Goal: Use online tool/utility: Utilize a website feature to perform a specific function

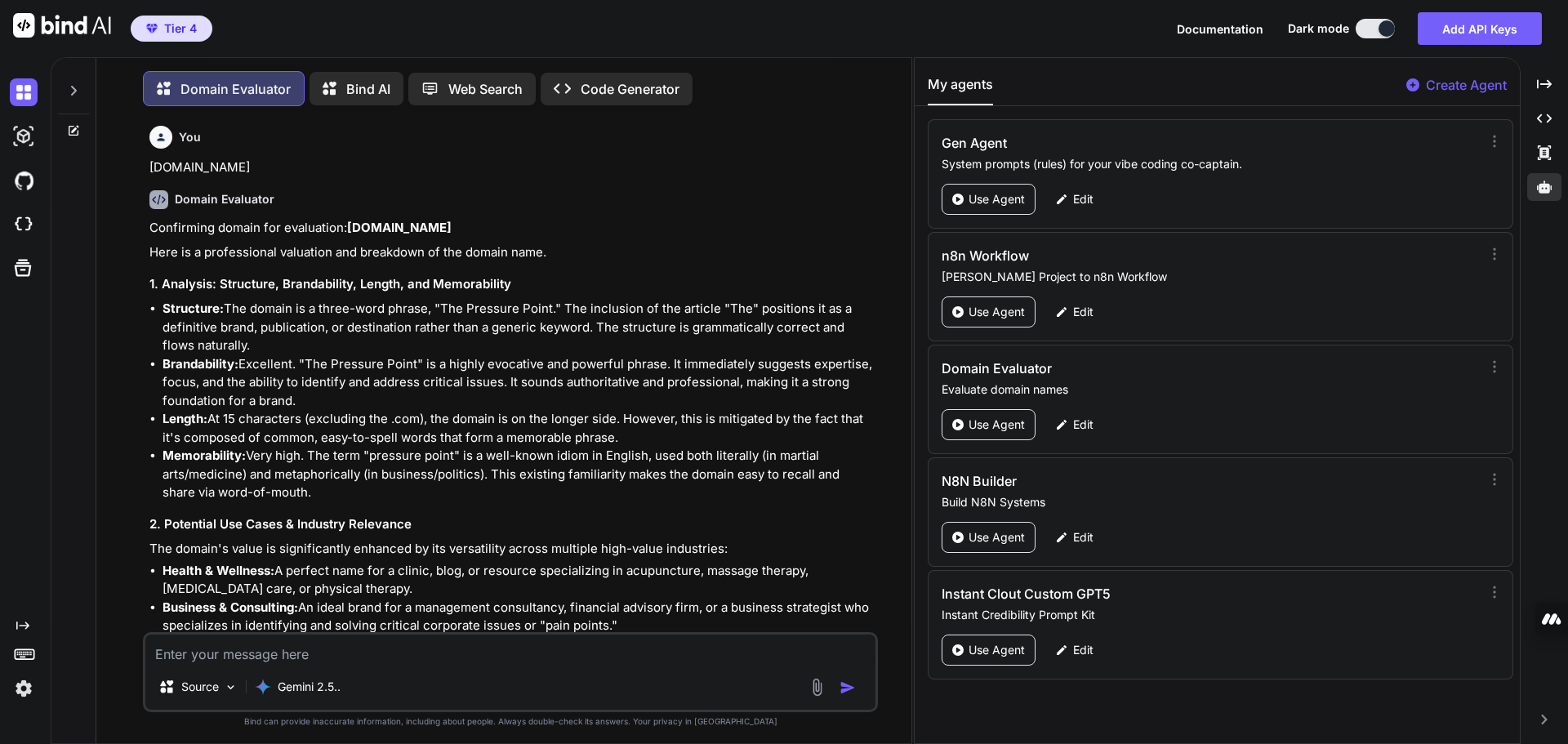
scroll to position [22645, 0]
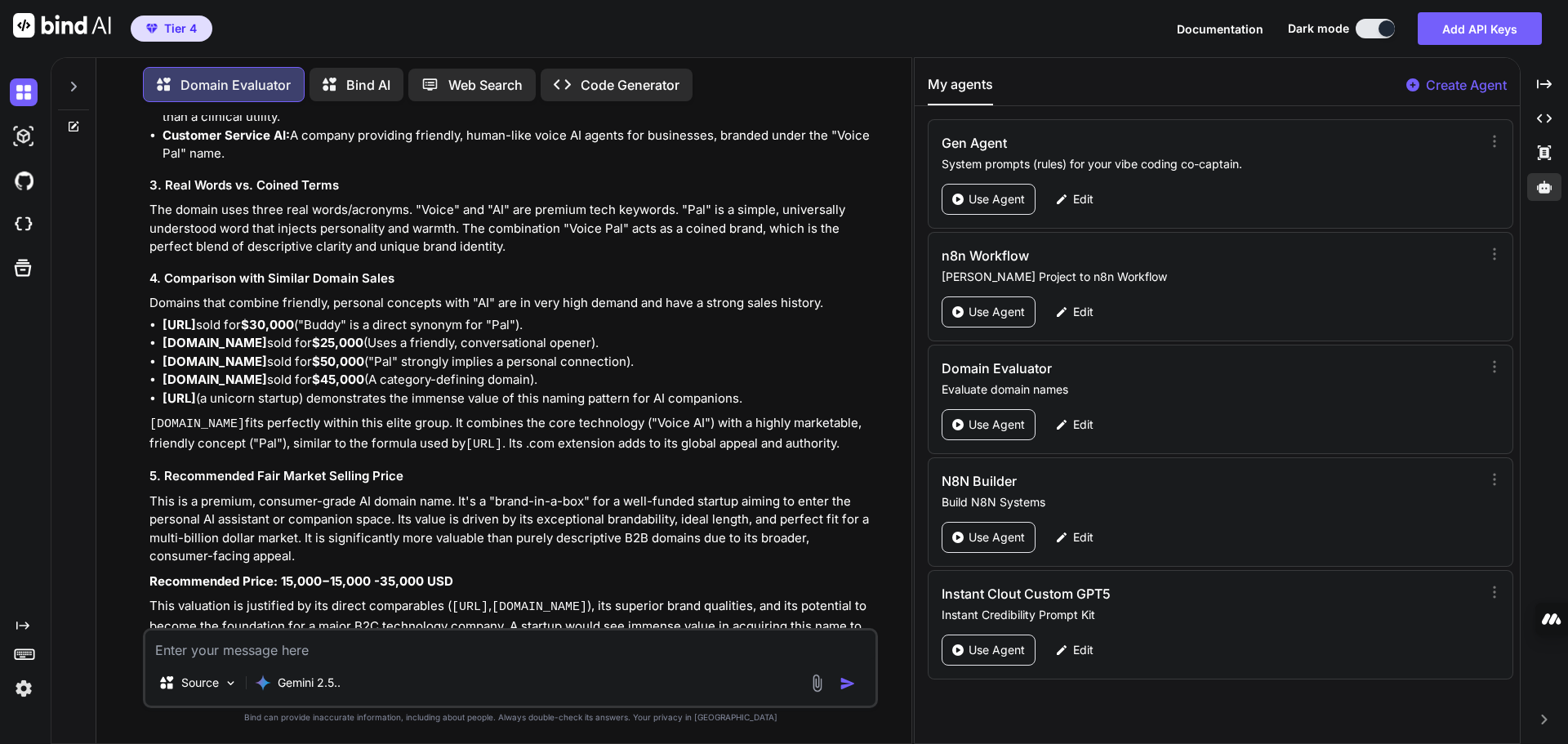
type textarea "[DOMAIN_NAME]"
type textarea "x"
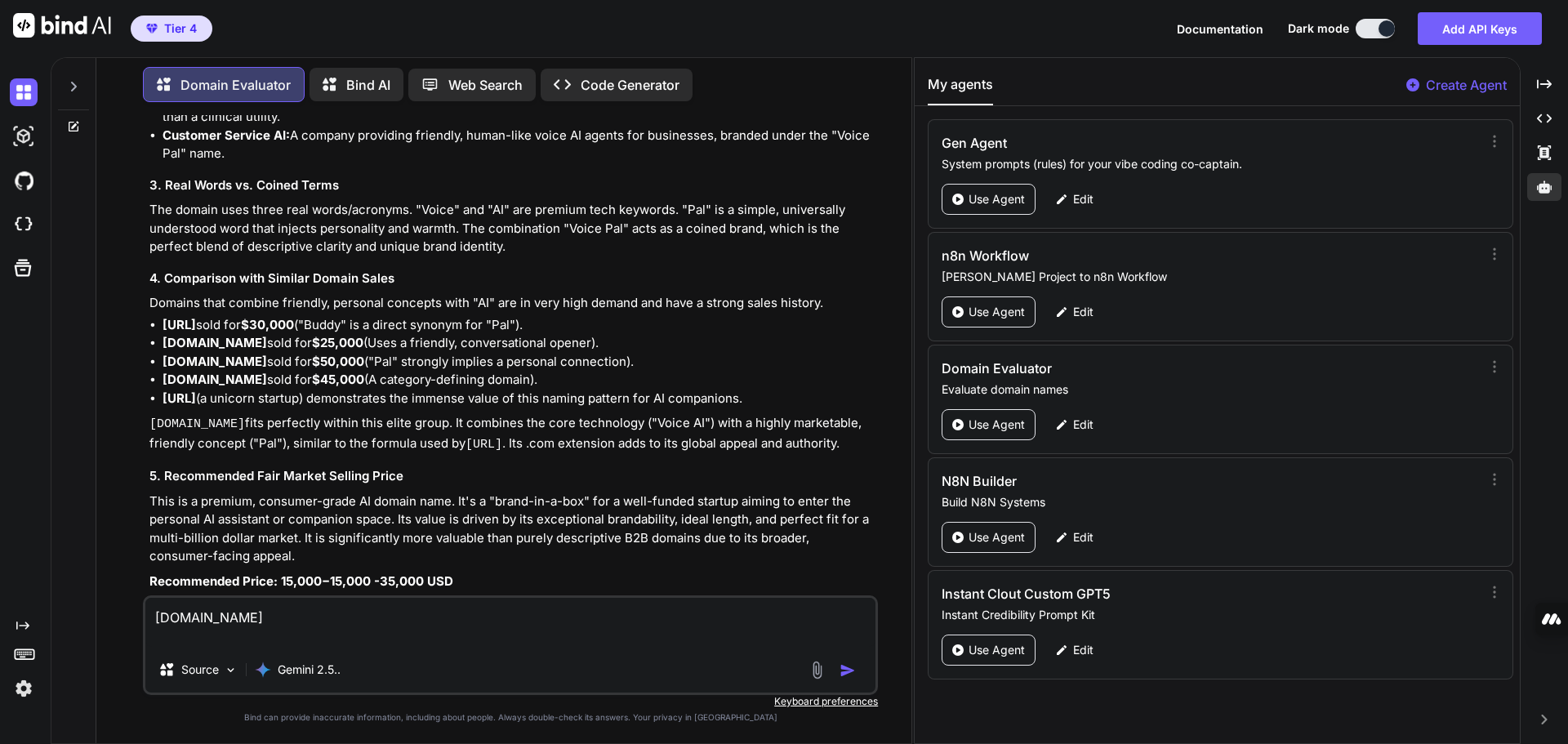
type textarea "[DOMAIN_NAME]"
click at [847, 674] on img "button" at bounding box center [848, 671] width 17 height 17
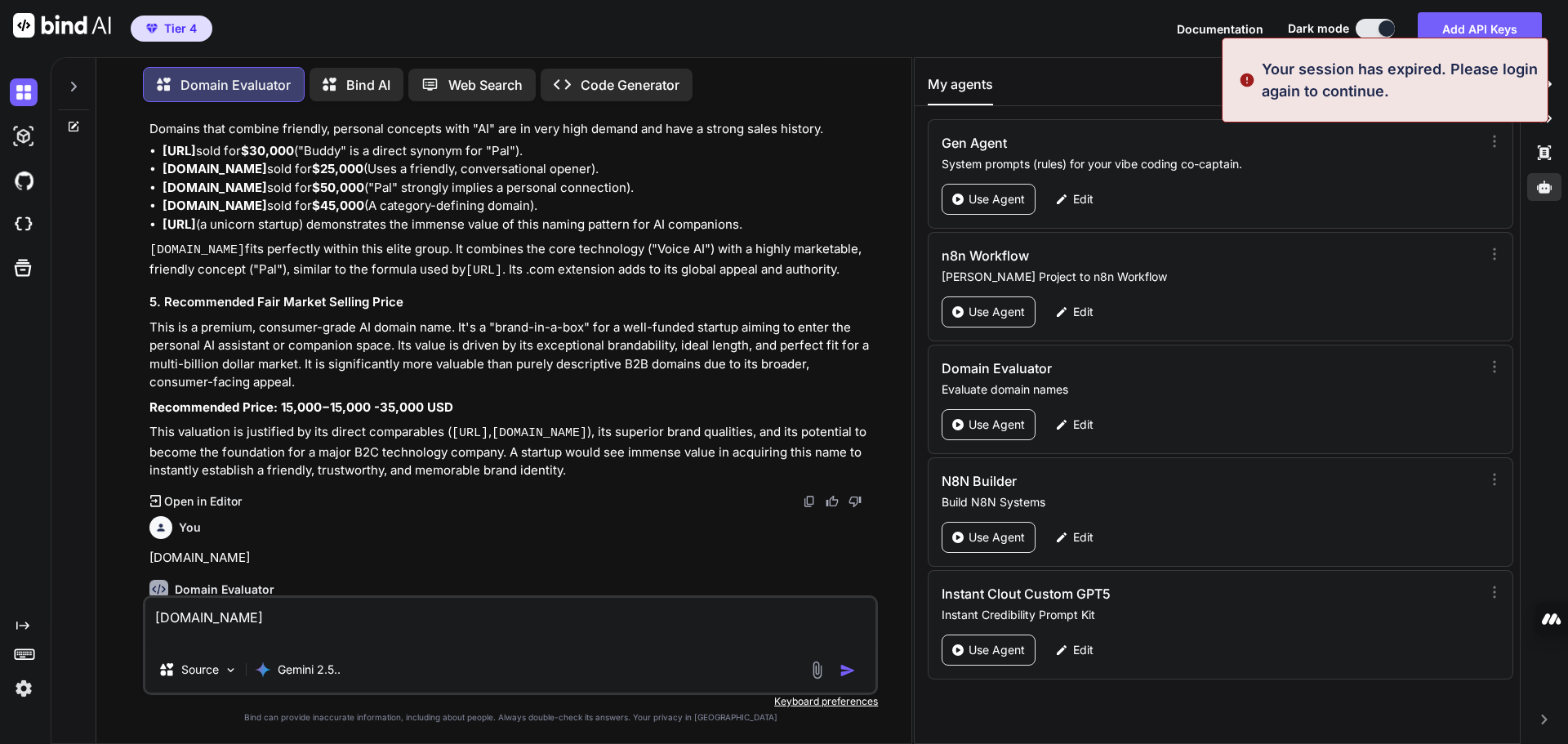
scroll to position [0, 0]
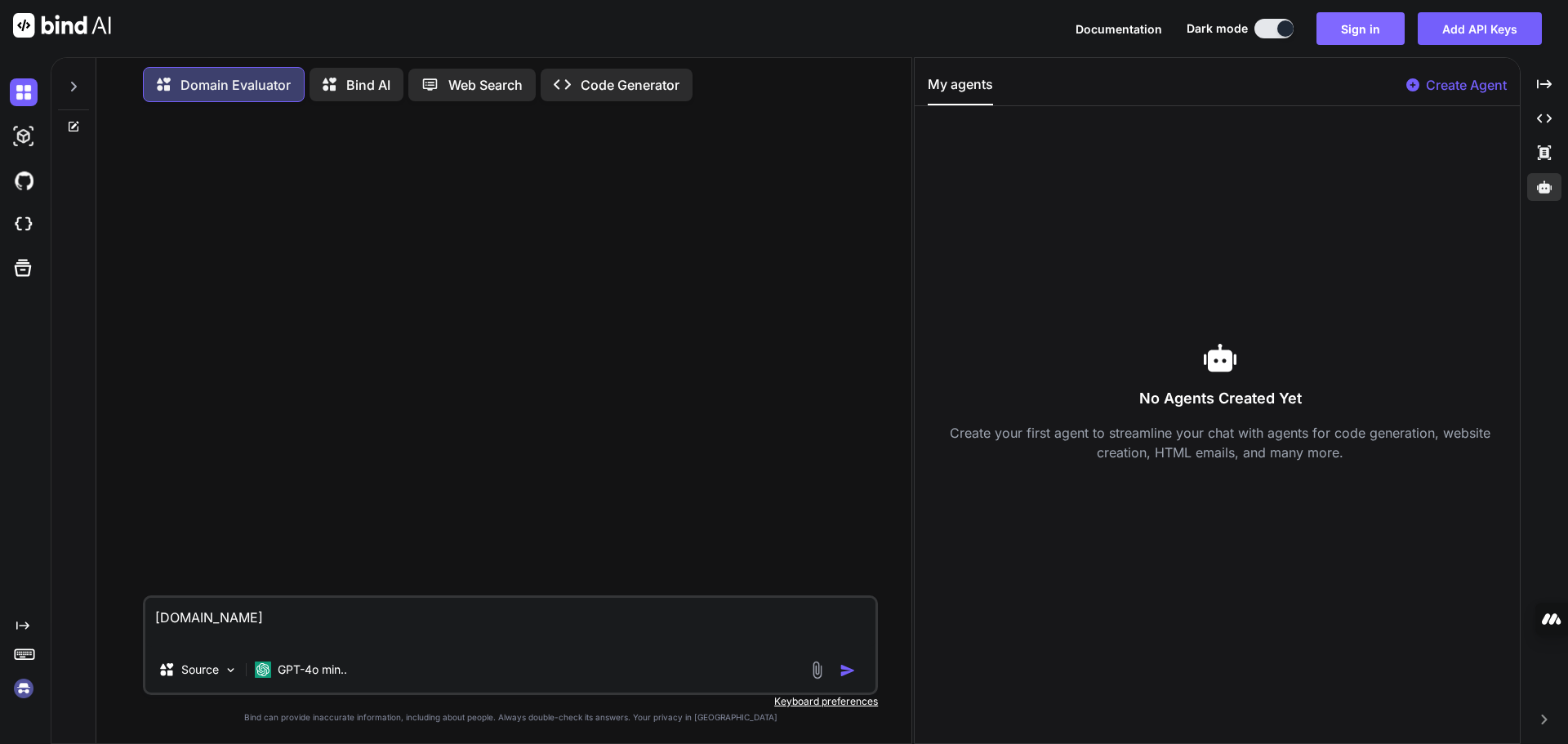
click at [1374, 20] on button "Sign in" at bounding box center [1360, 28] width 88 height 33
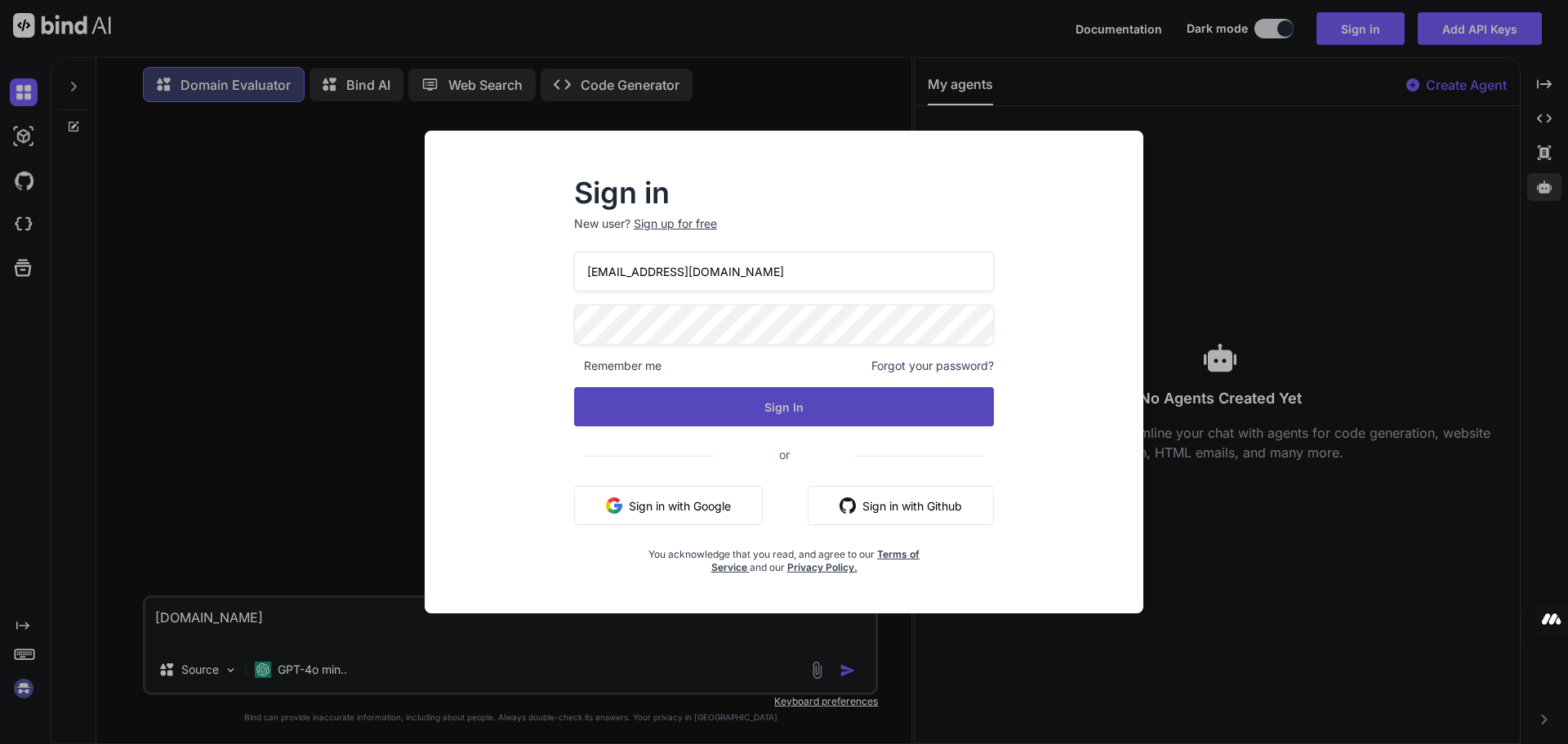
click at [772, 412] on button "Sign In" at bounding box center [784, 407] width 420 height 39
click at [784, 411] on button "Sign In" at bounding box center [784, 407] width 420 height 39
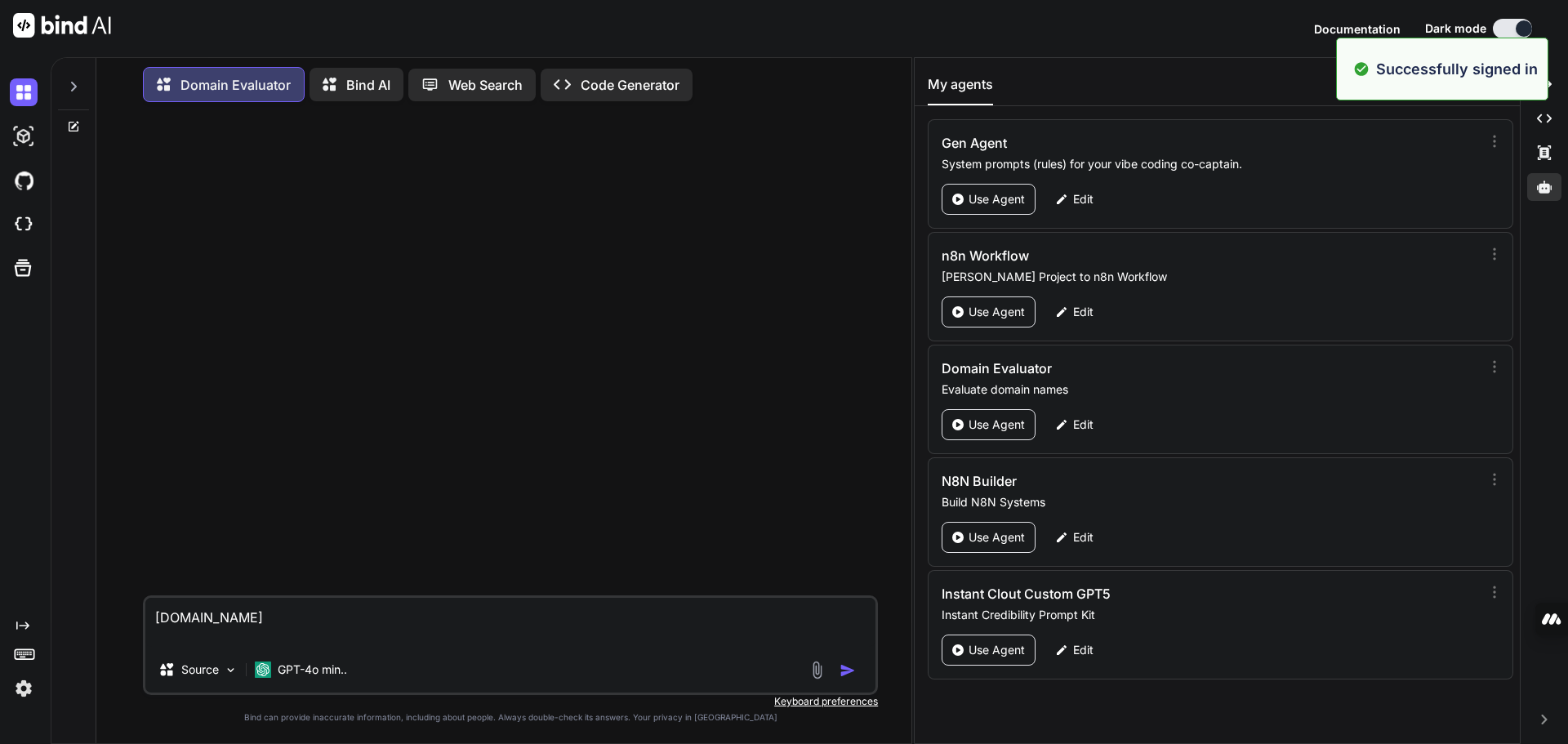
click at [274, 629] on textarea "[DOMAIN_NAME]" at bounding box center [510, 622] width 730 height 49
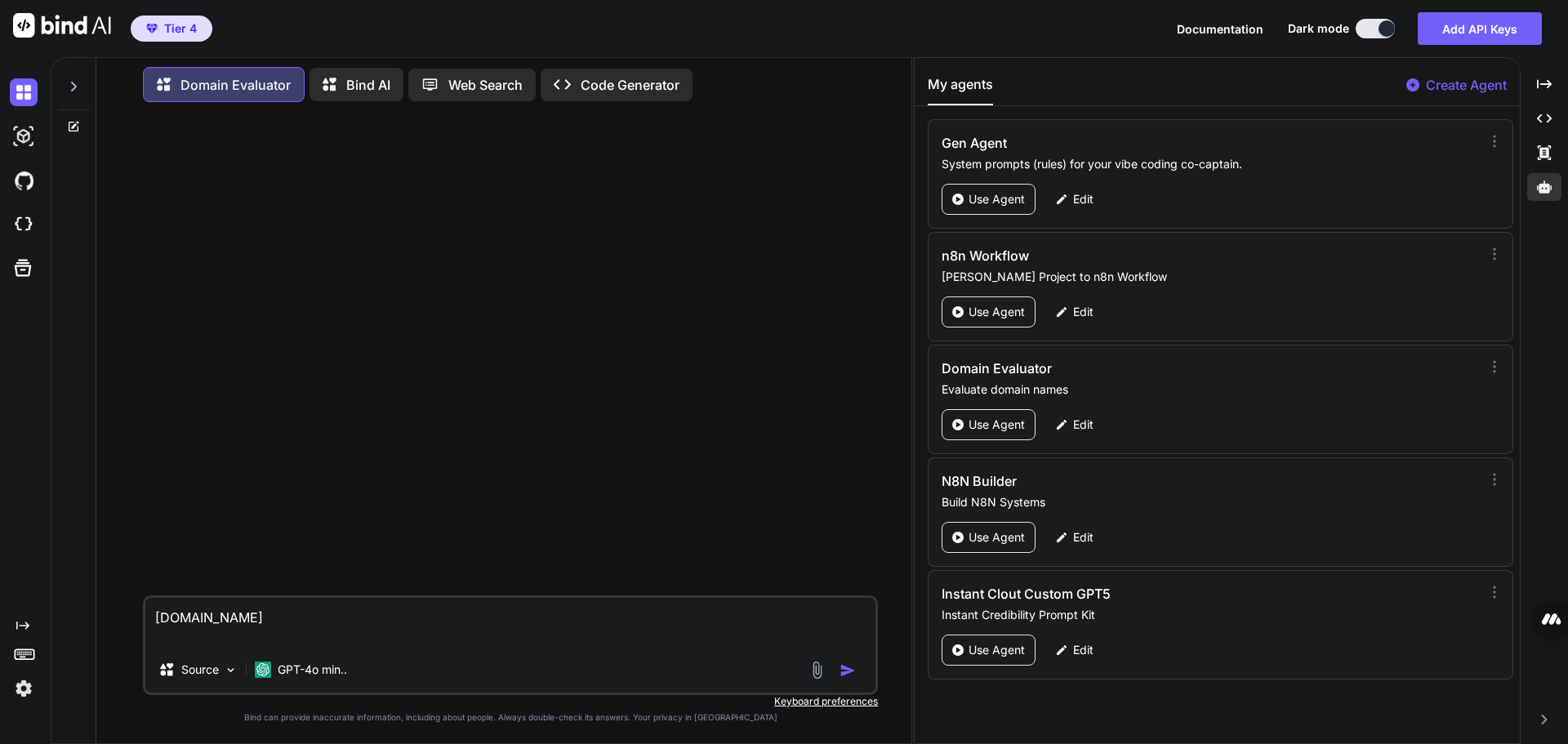
paste textarea "[DOMAIN_NAME]"
drag, startPoint x: 373, startPoint y: 597, endPoint x: 236, endPoint y: 602, distance: 137.1
click at [236, 602] on textarea "[DOMAIN_NAME]" at bounding box center [510, 613] width 730 height 69
click at [323, 597] on textarea "[DOMAIN_NAME]" at bounding box center [510, 613] width 730 height 69
click at [288, 666] on p "GPT-4o min.." at bounding box center [312, 670] width 70 height 17
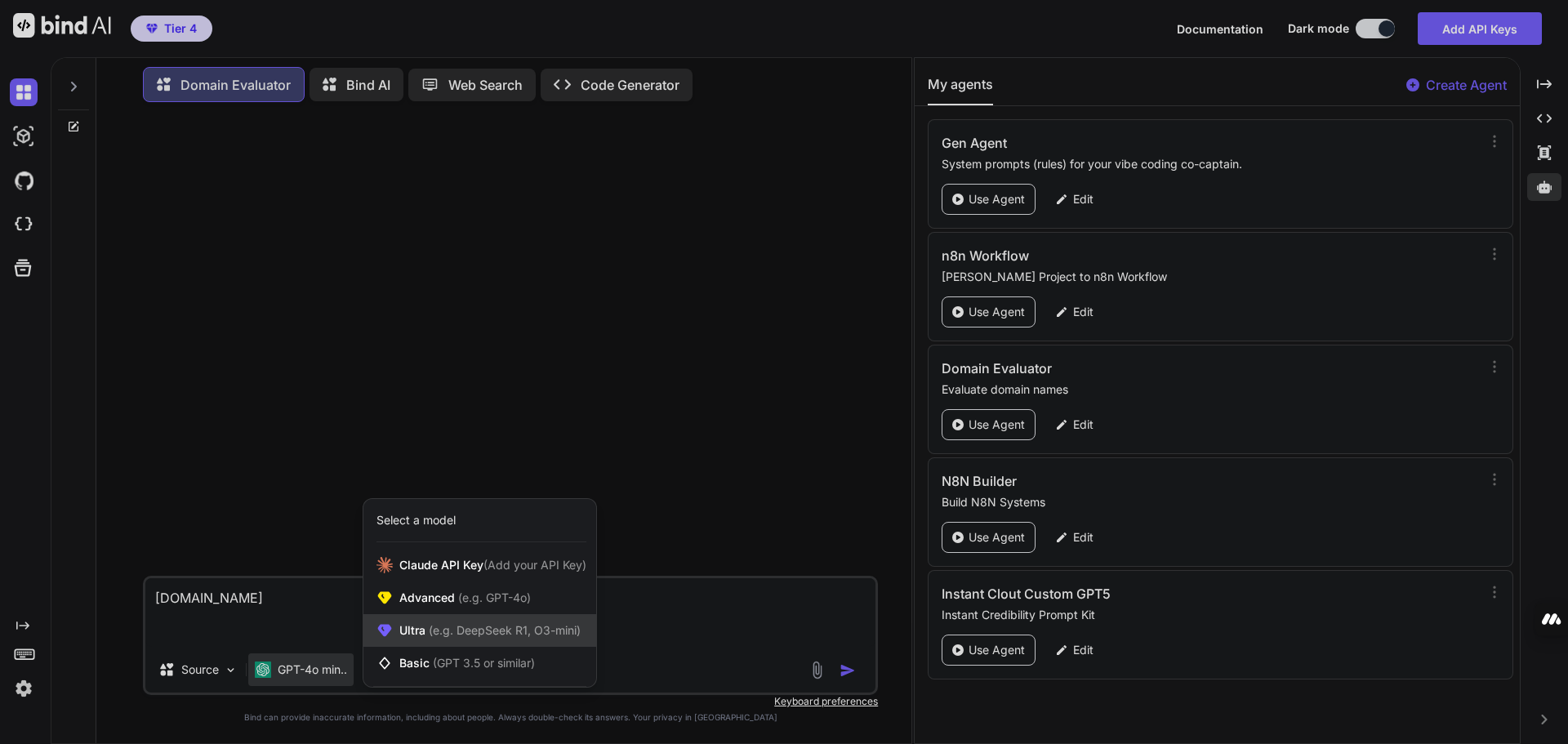
click at [465, 631] on span "(e.g. DeepSeek R1, O3-mini)" at bounding box center [503, 630] width 155 height 14
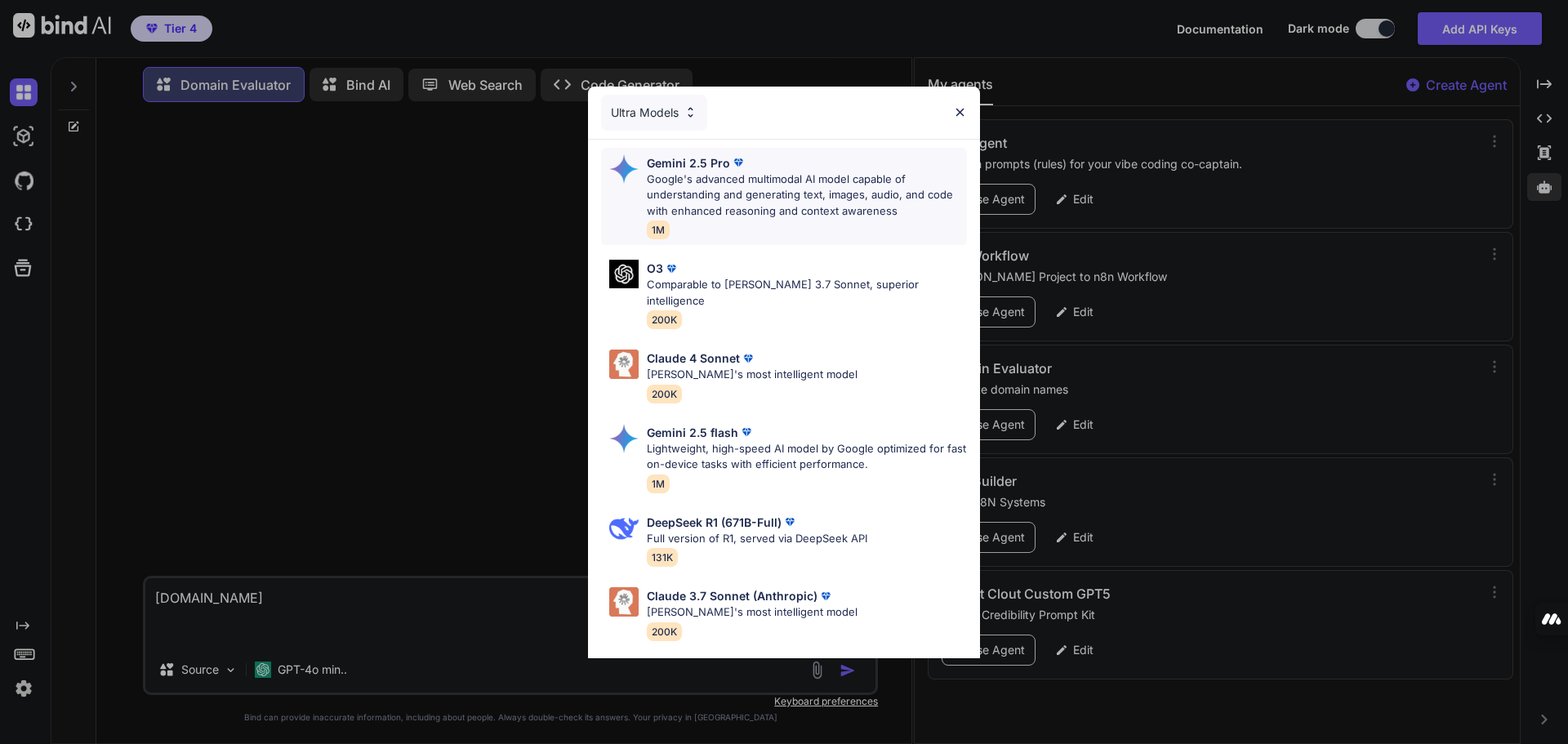
click at [742, 183] on p "Google's advanced multimodal AI model capable of understanding and generating t…" at bounding box center [807, 196] width 320 height 48
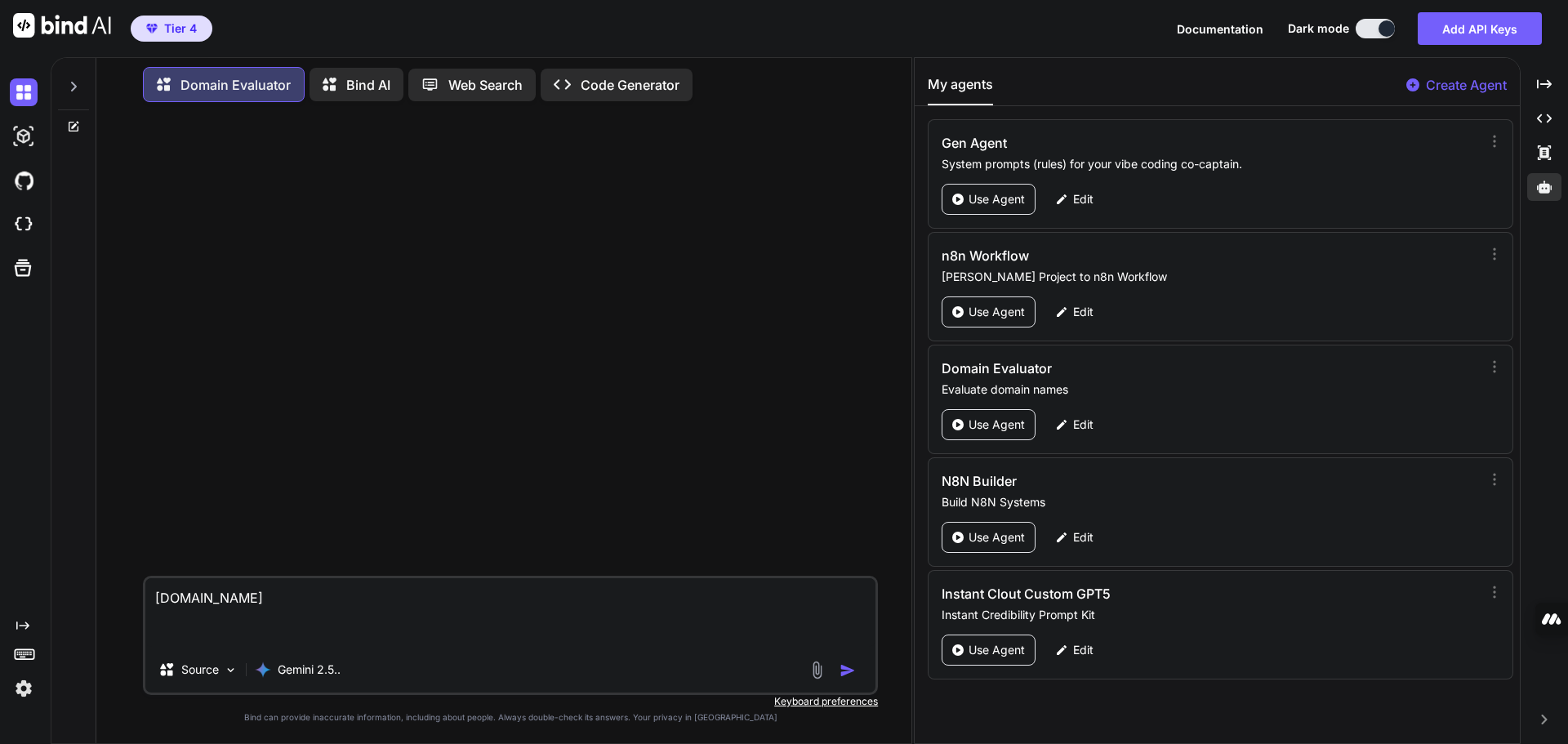
click at [849, 673] on img "button" at bounding box center [848, 671] width 17 height 17
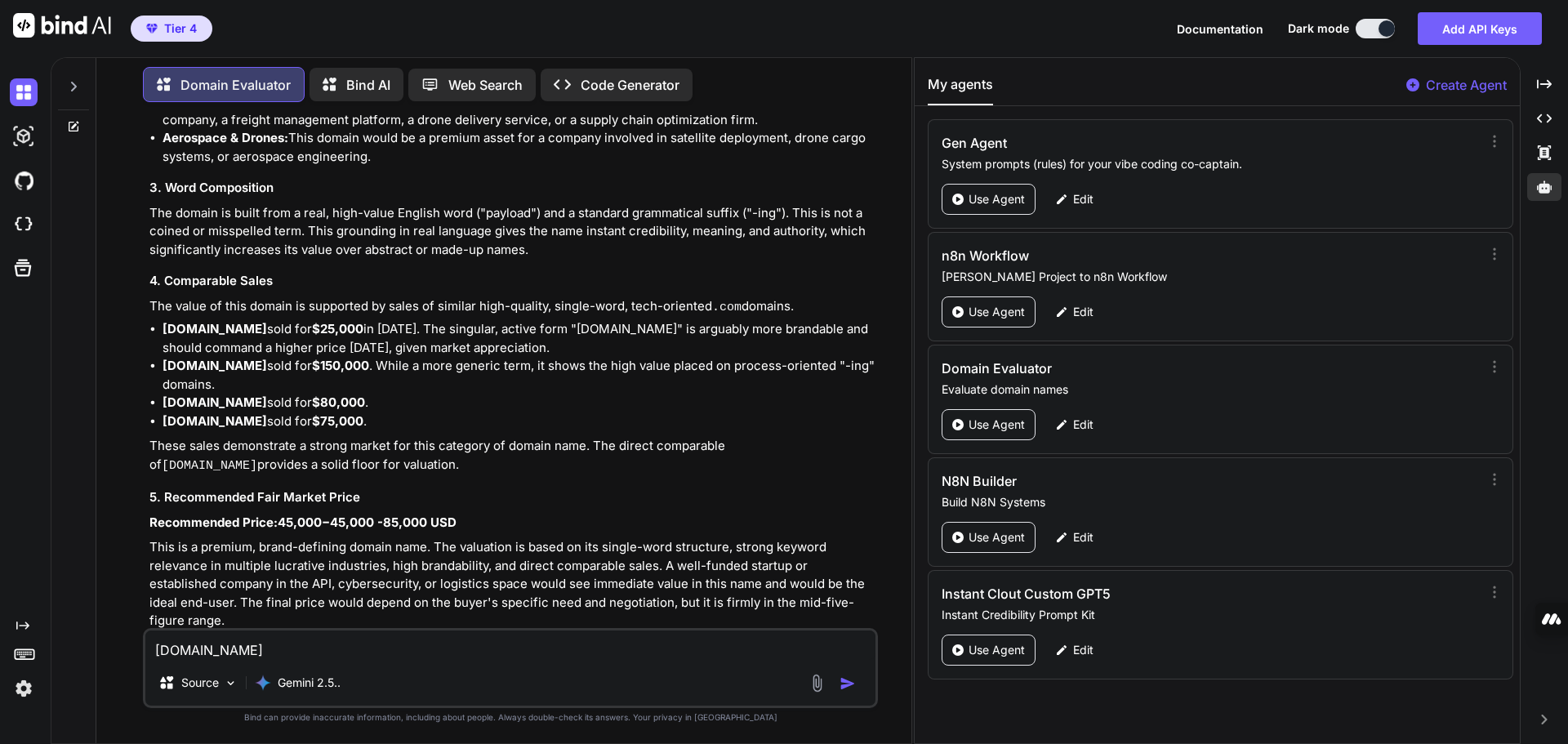
scroll to position [494, 0]
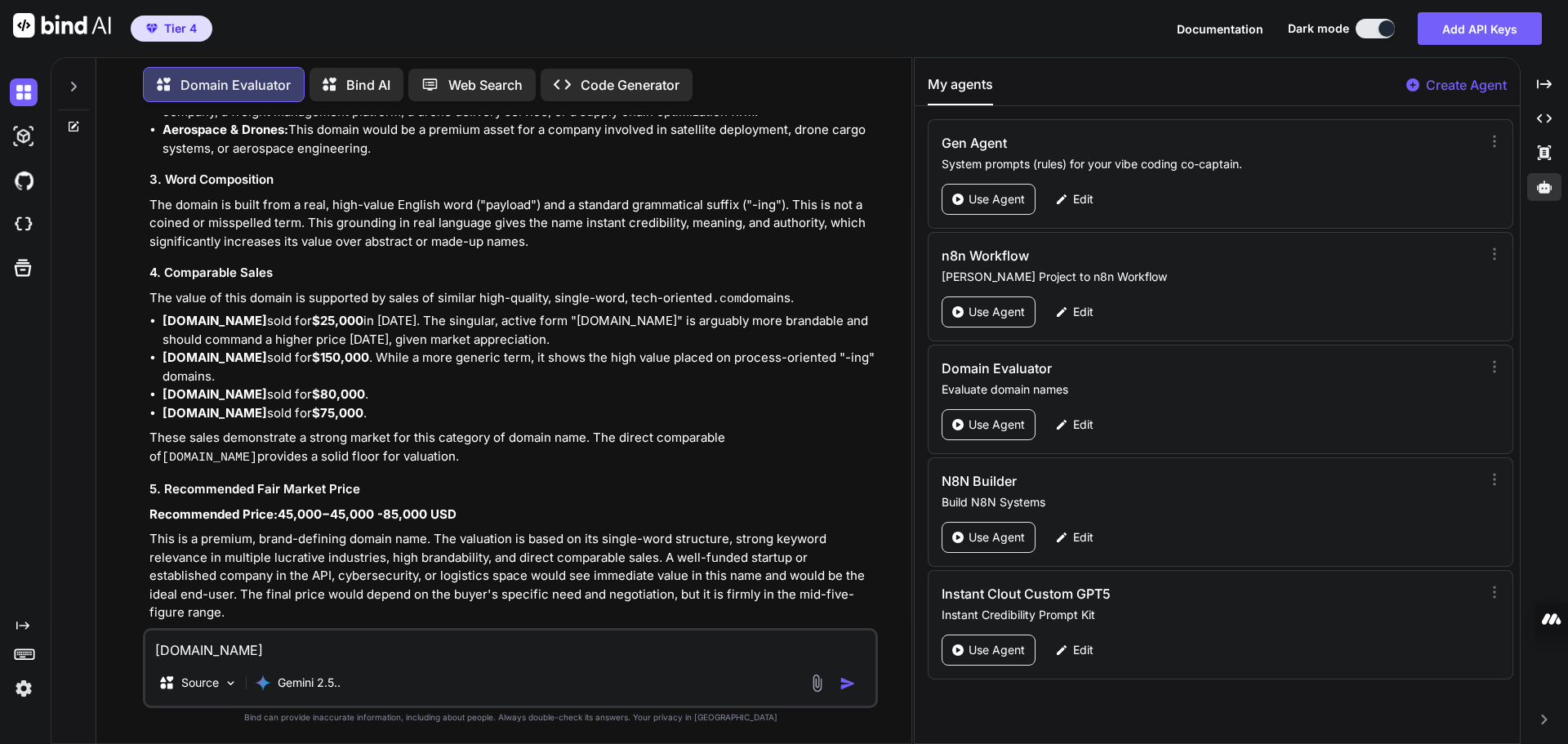
click at [200, 647] on textarea "[DOMAIN_NAME]" at bounding box center [510, 645] width 730 height 30
paste textarea "[DOMAIN_NAME]"
click at [843, 670] on img "button" at bounding box center [848, 671] width 17 height 17
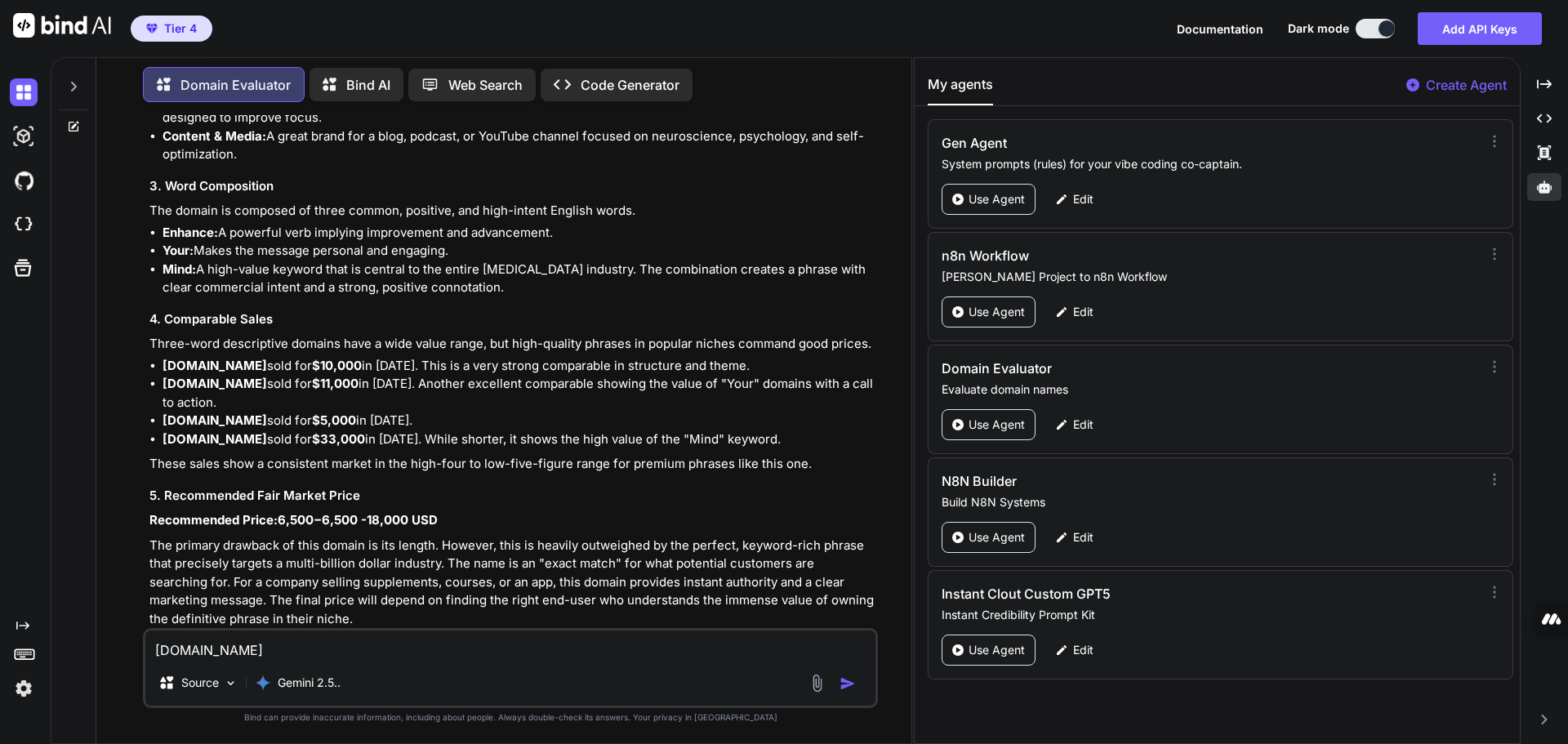
scroll to position [1522, 0]
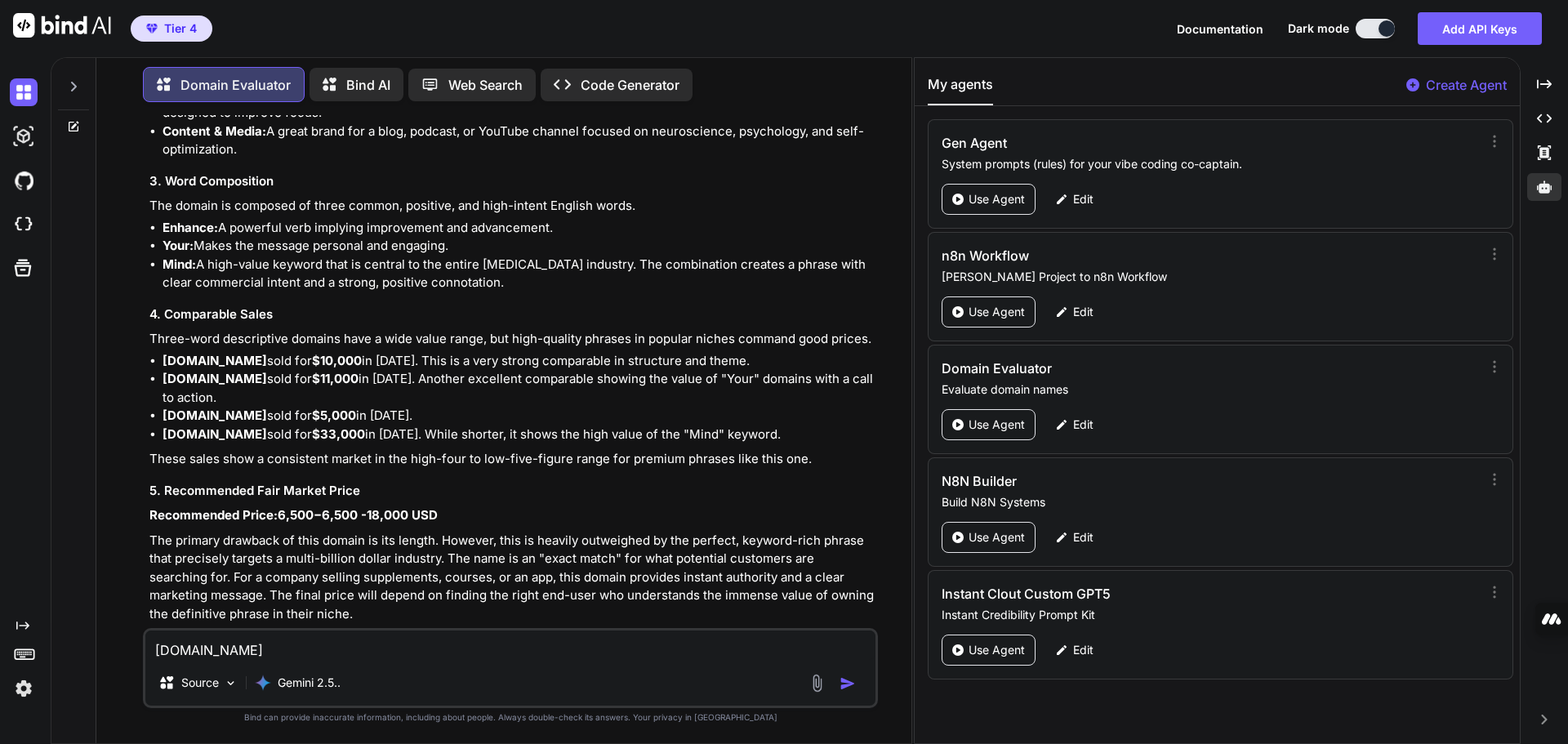
click at [208, 654] on textarea "[DOMAIN_NAME]" at bounding box center [510, 645] width 730 height 30
paste textarea "portablegen"
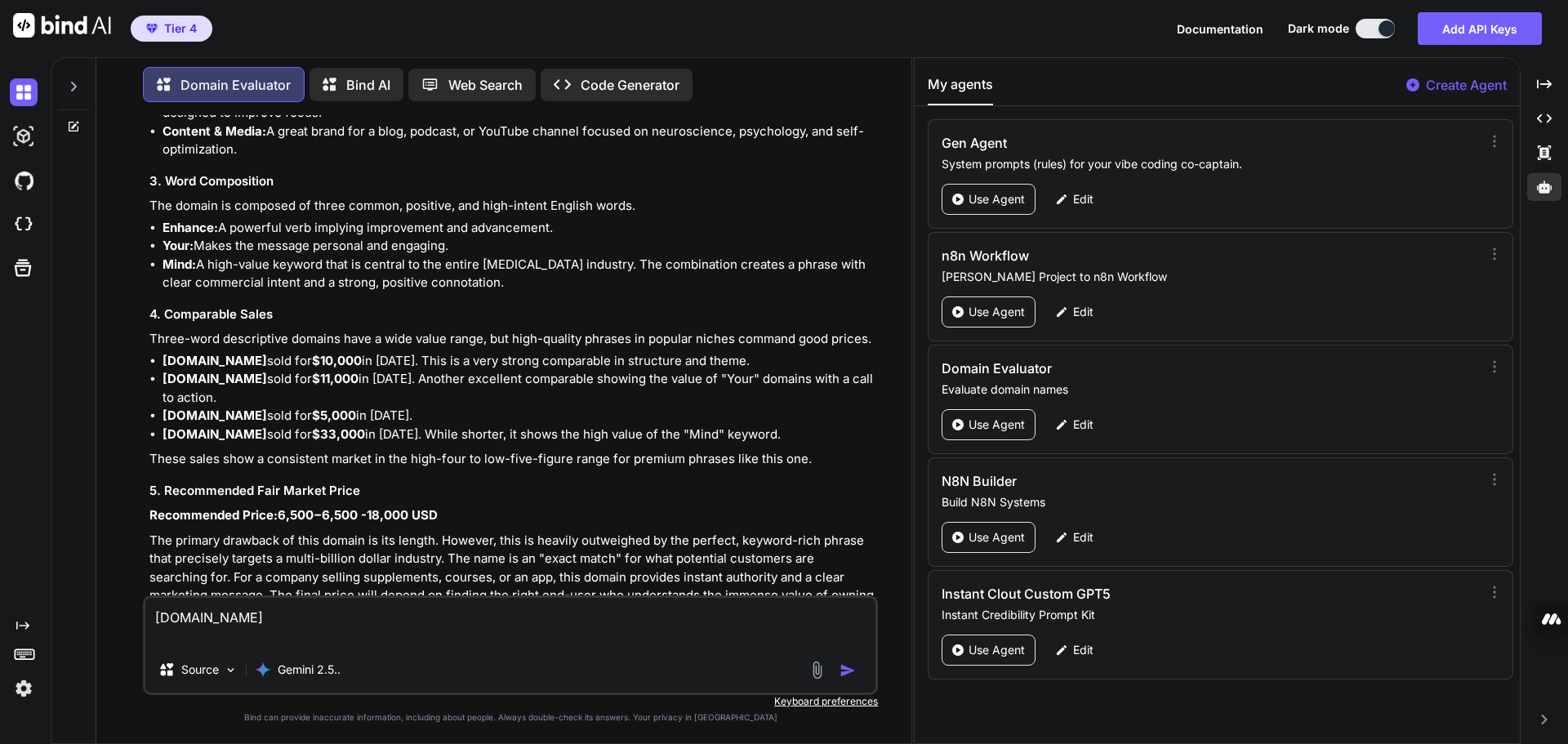
click at [844, 674] on img "button" at bounding box center [848, 671] width 17 height 17
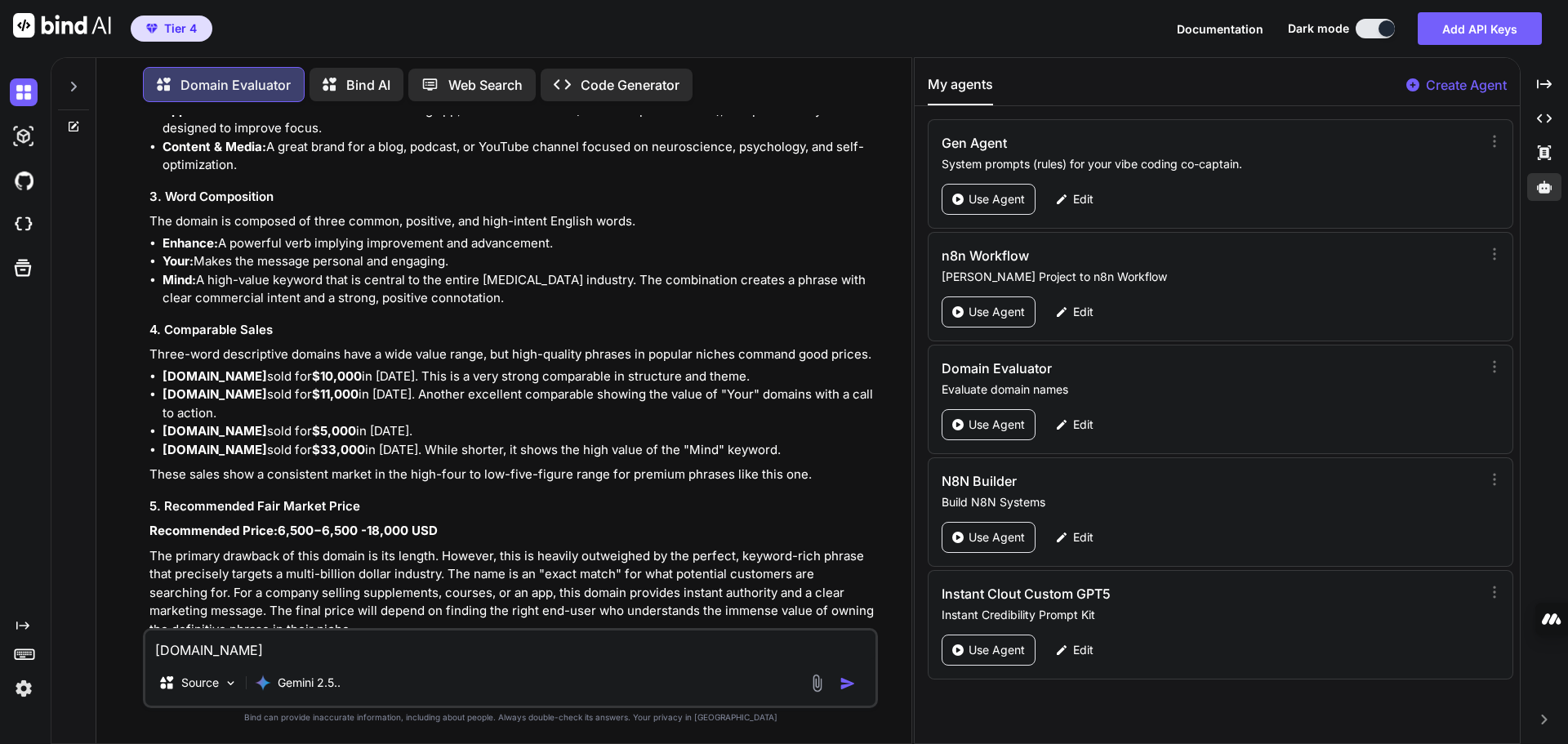
scroll to position [1425, 0]
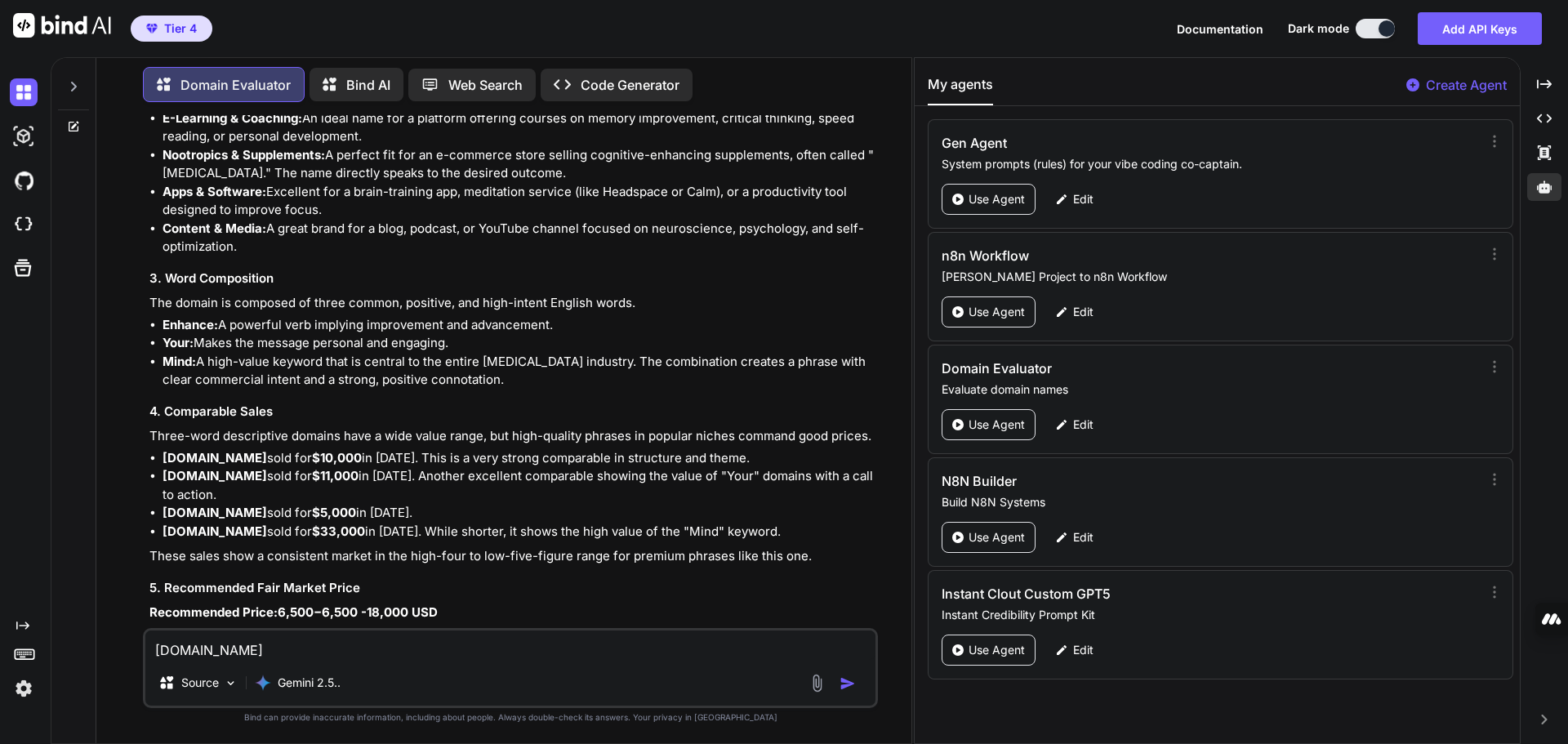
click at [236, 643] on textarea "[DOMAIN_NAME]" at bounding box center [510, 645] width 730 height 30
paste textarea "insideapartments"
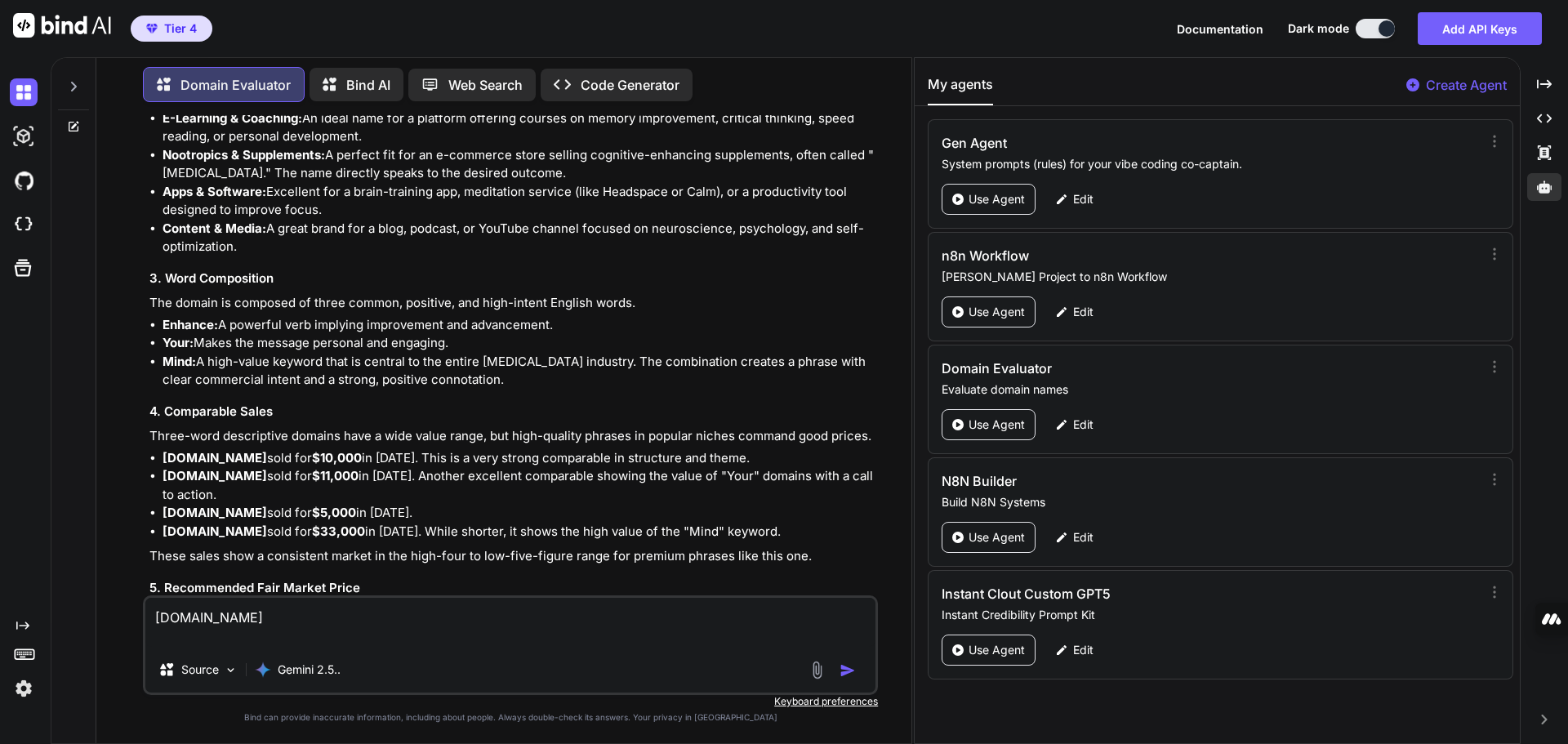
type textarea "[DOMAIN_NAME]"
click at [852, 670] on img "button" at bounding box center [848, 671] width 17 height 17
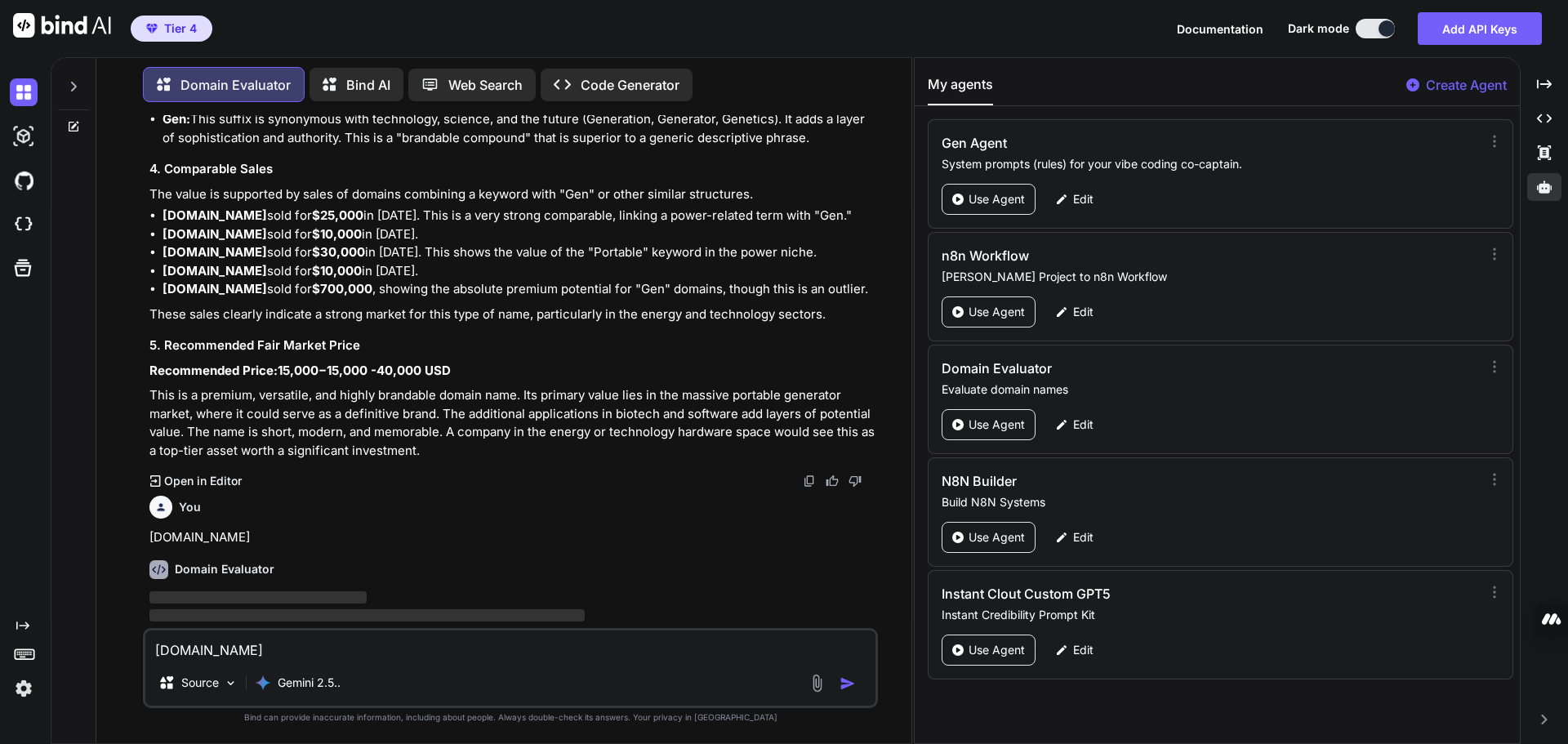
scroll to position [2741, 0]
